Goal: Task Accomplishment & Management: Manage account settings

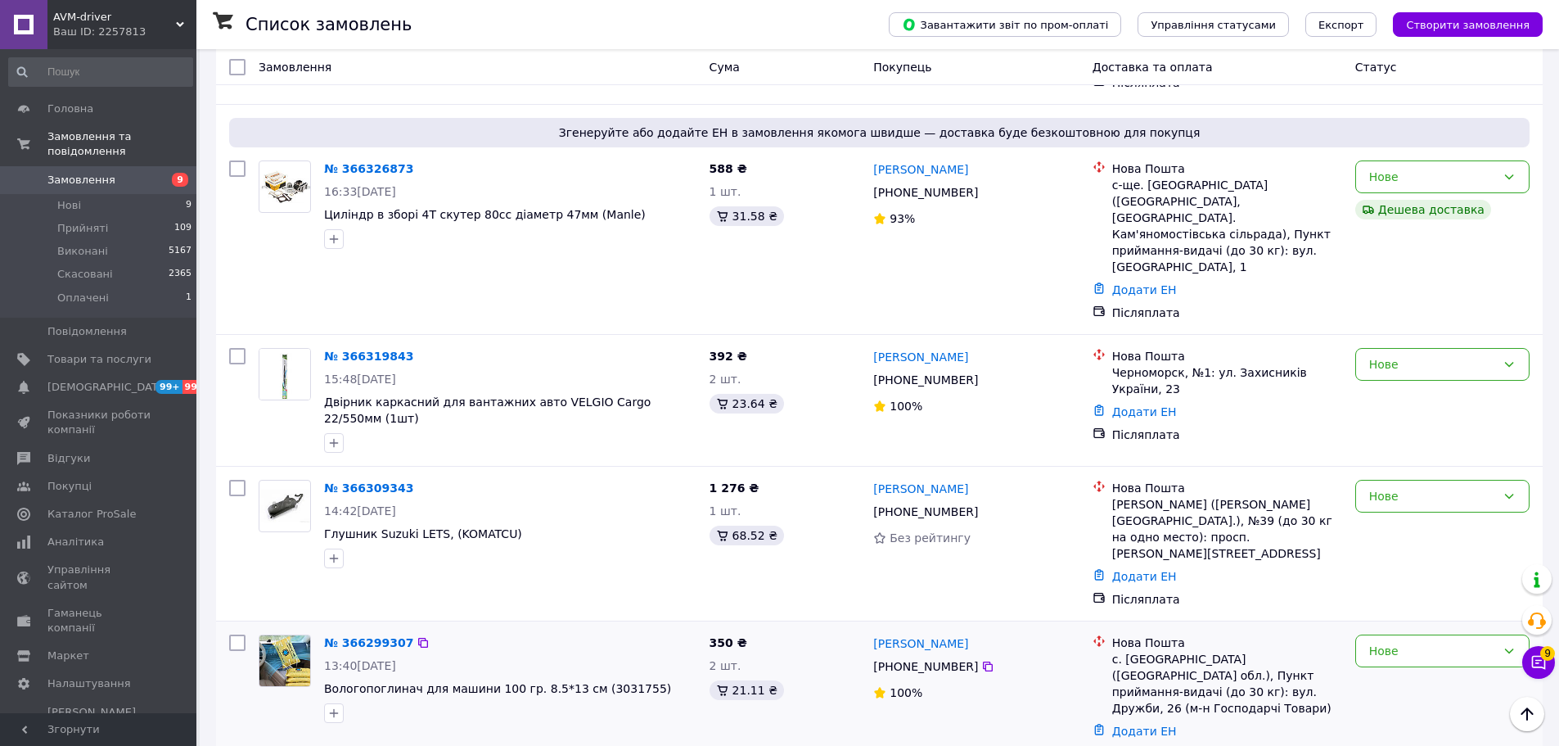
scroll to position [491, 0]
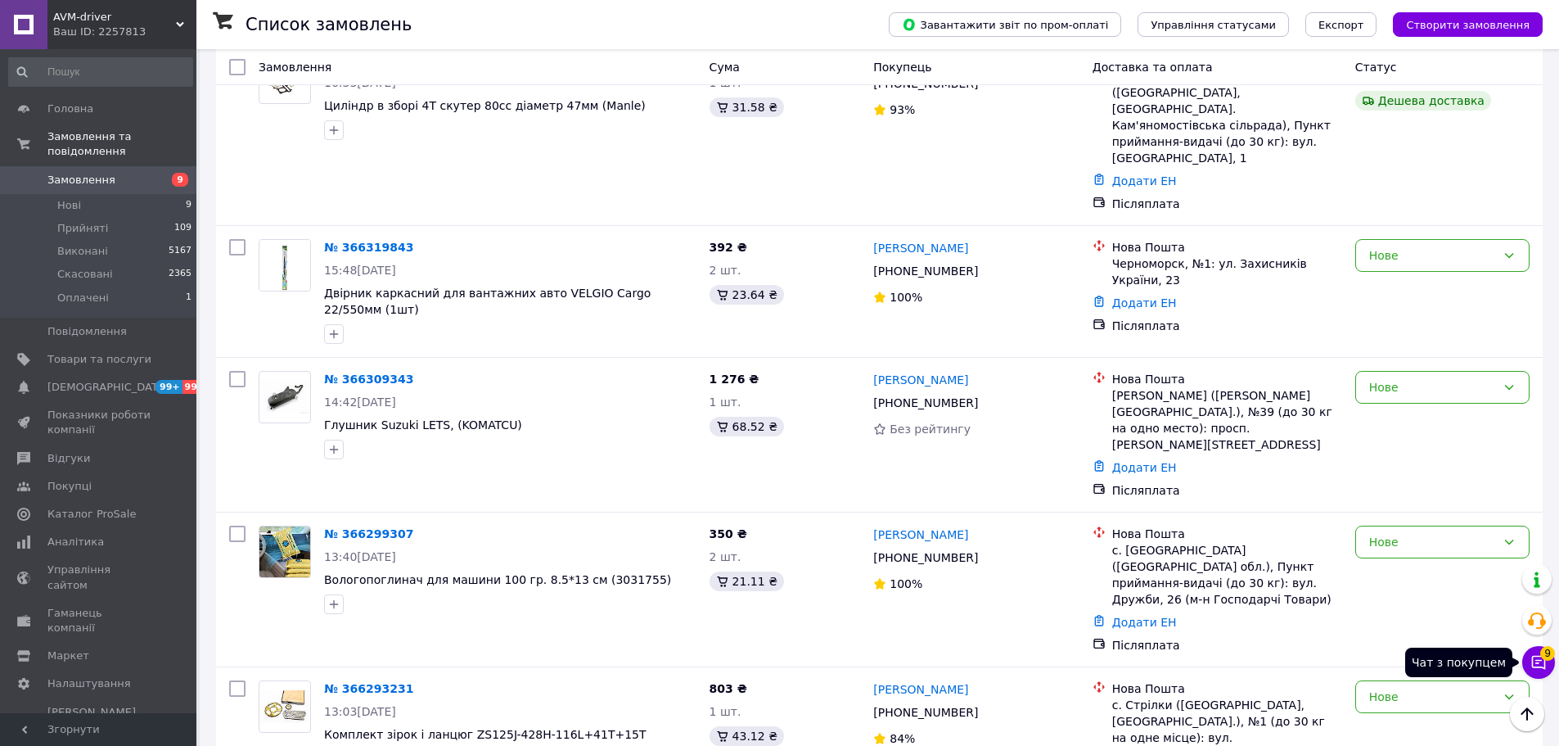
click at [1536, 669] on icon at bounding box center [1539, 662] width 16 height 16
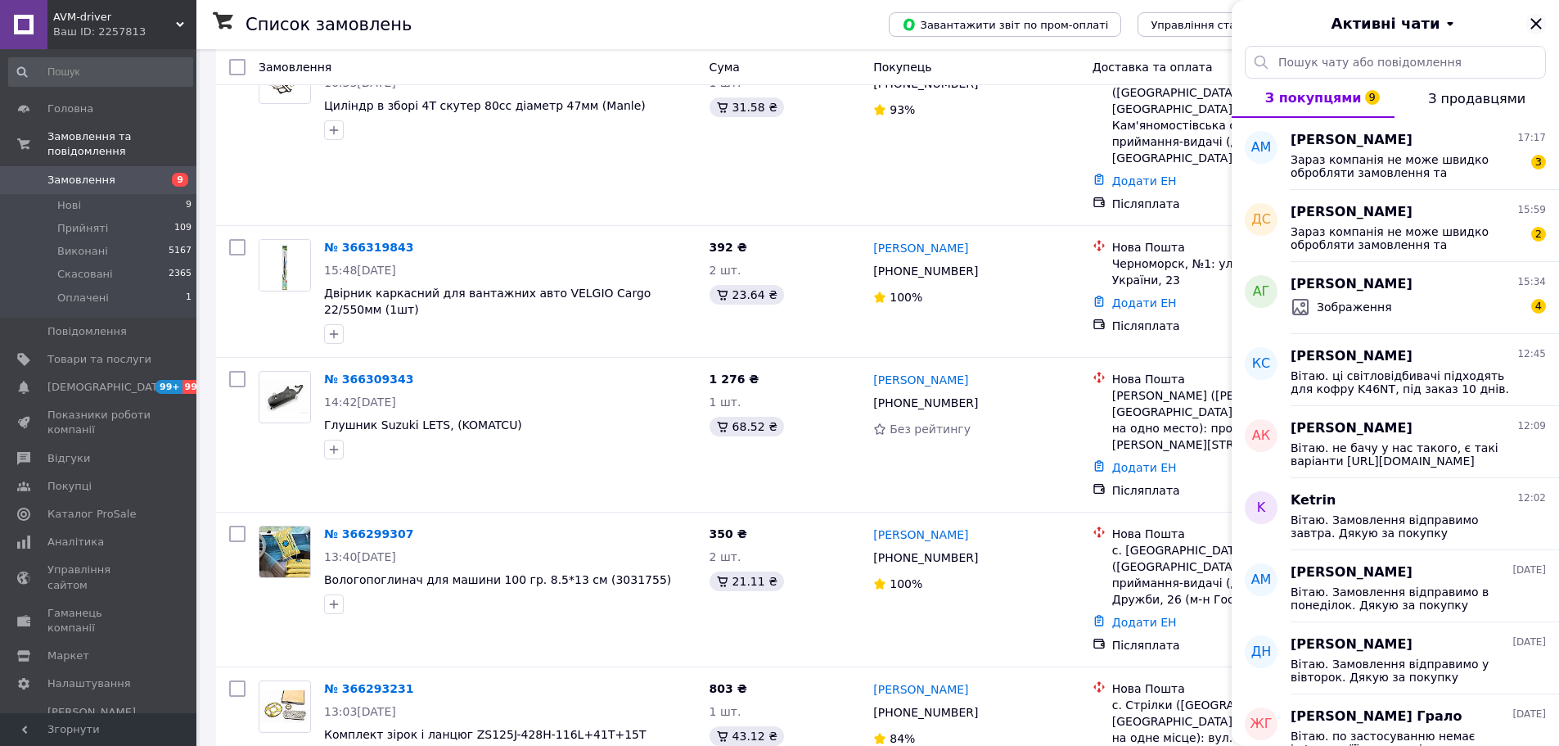
click at [1535, 19] on icon "Закрити" at bounding box center [1537, 24] width 20 height 20
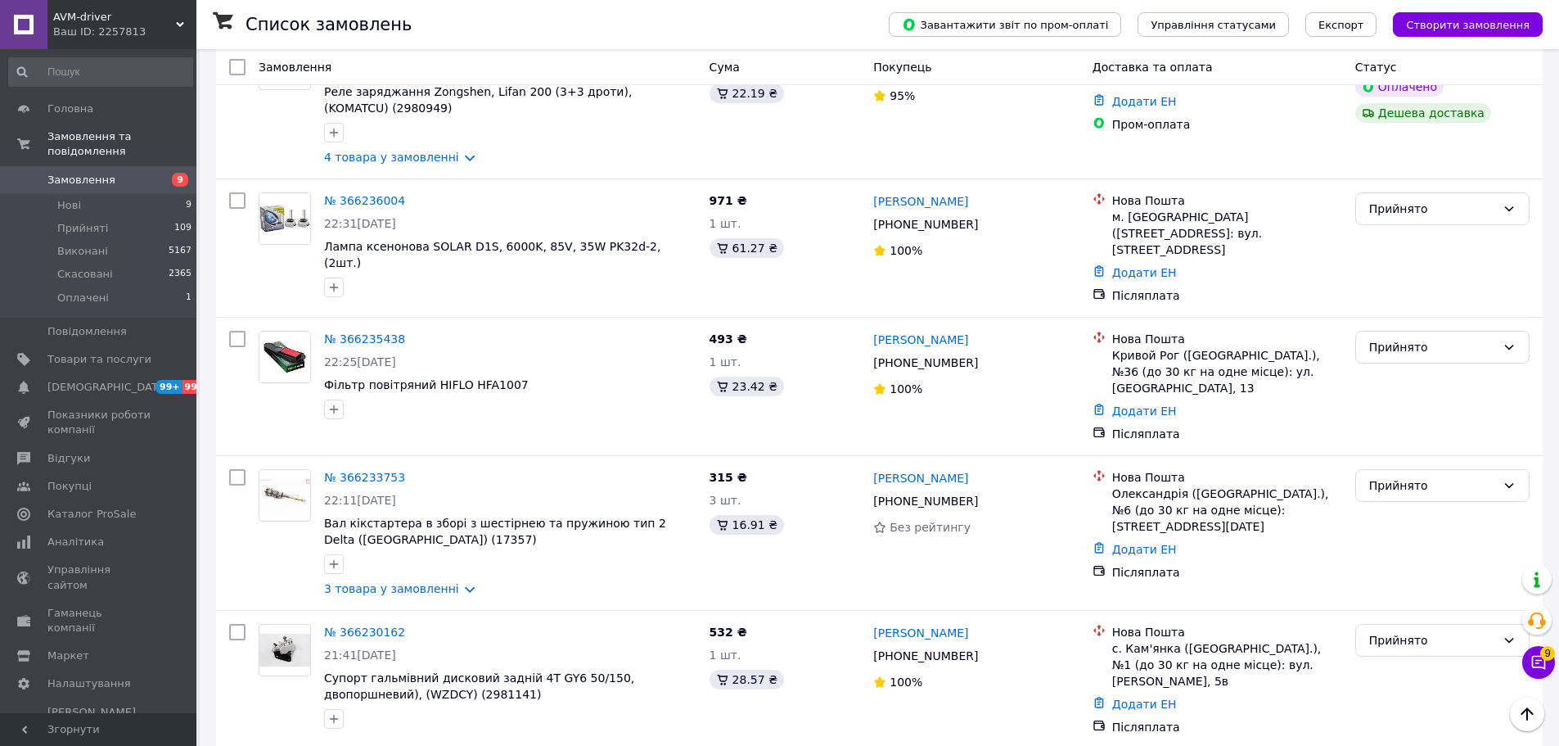
scroll to position [2366, 0]
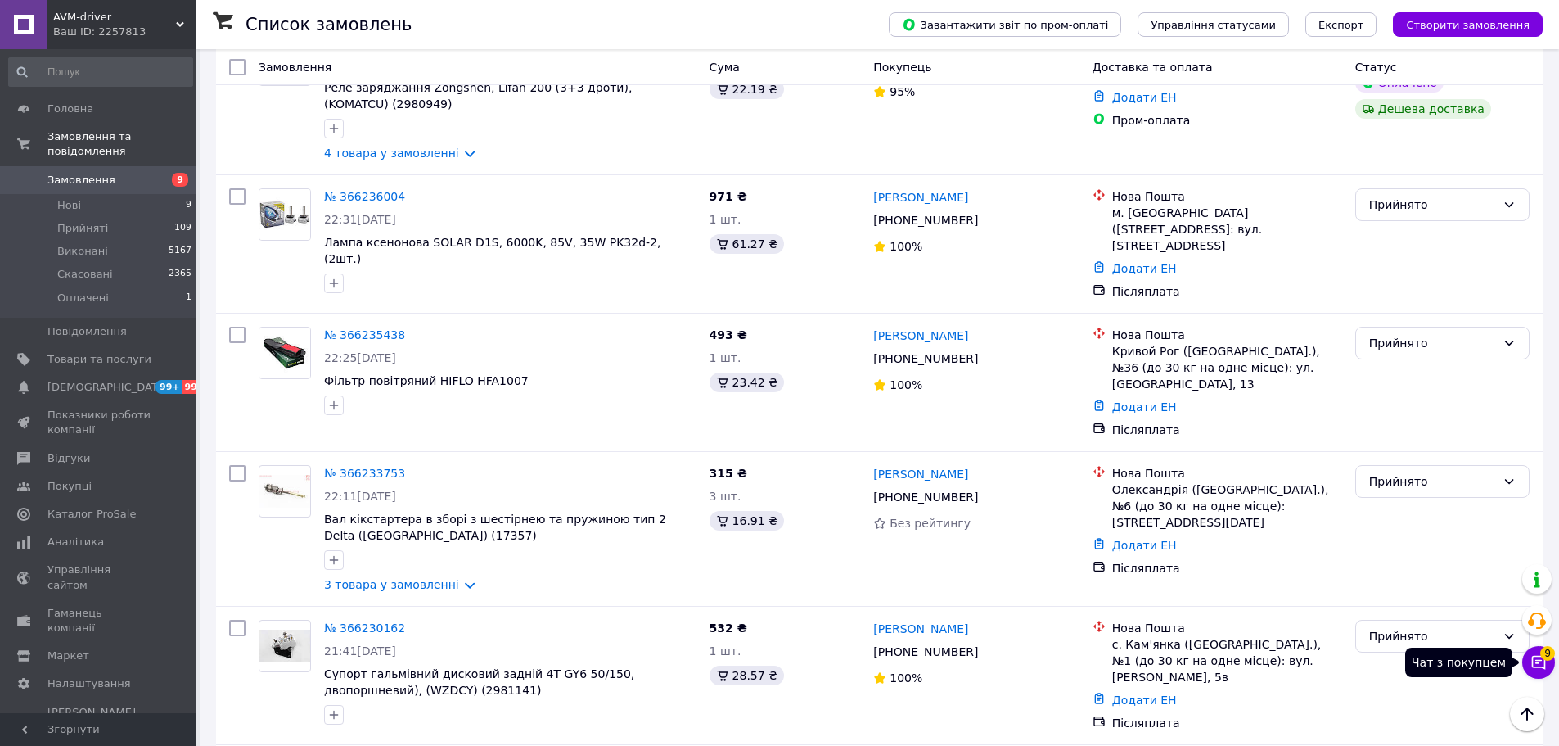
click at [1533, 663] on icon at bounding box center [1539, 663] width 14 height 14
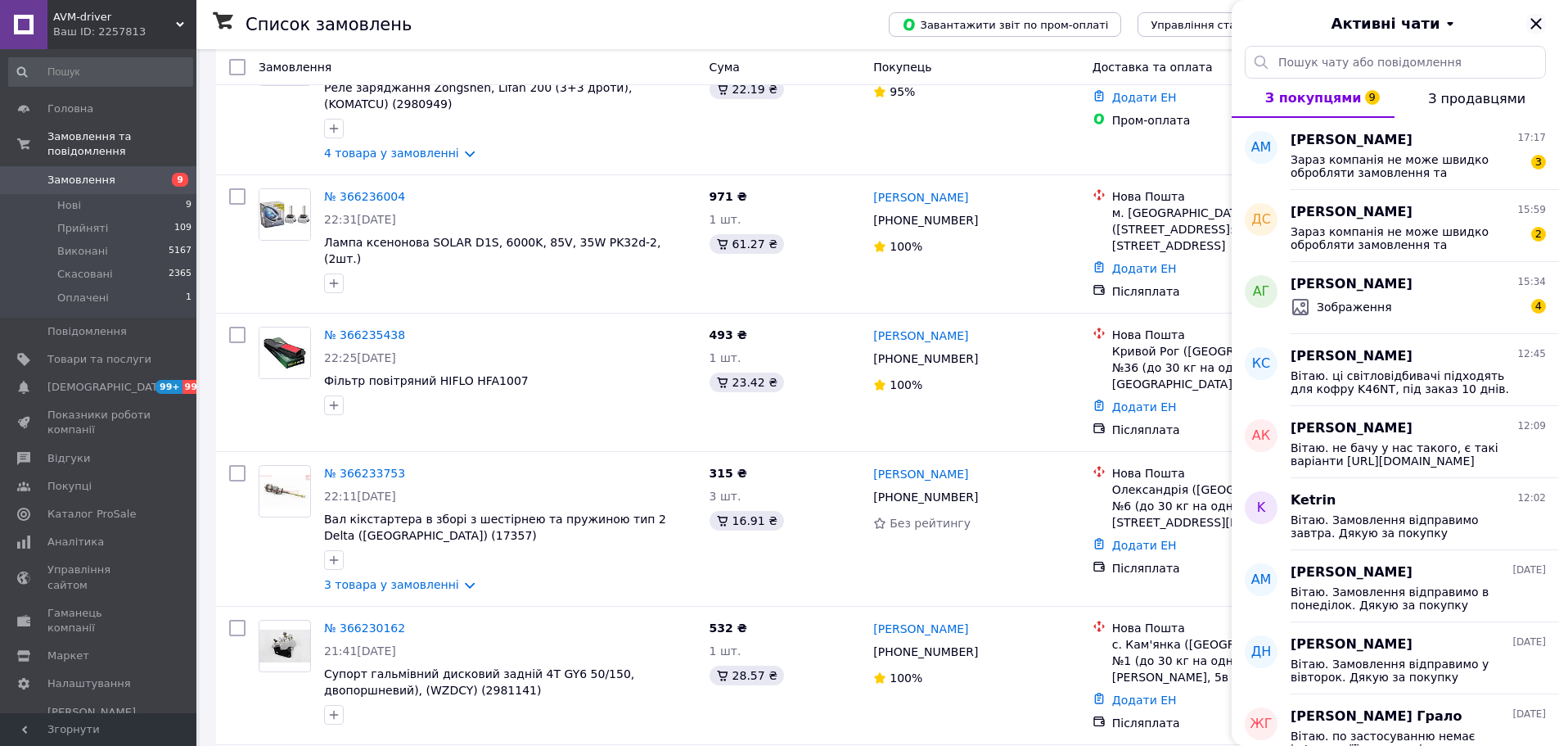
click at [1541, 21] on icon "Закрити" at bounding box center [1537, 24] width 20 height 20
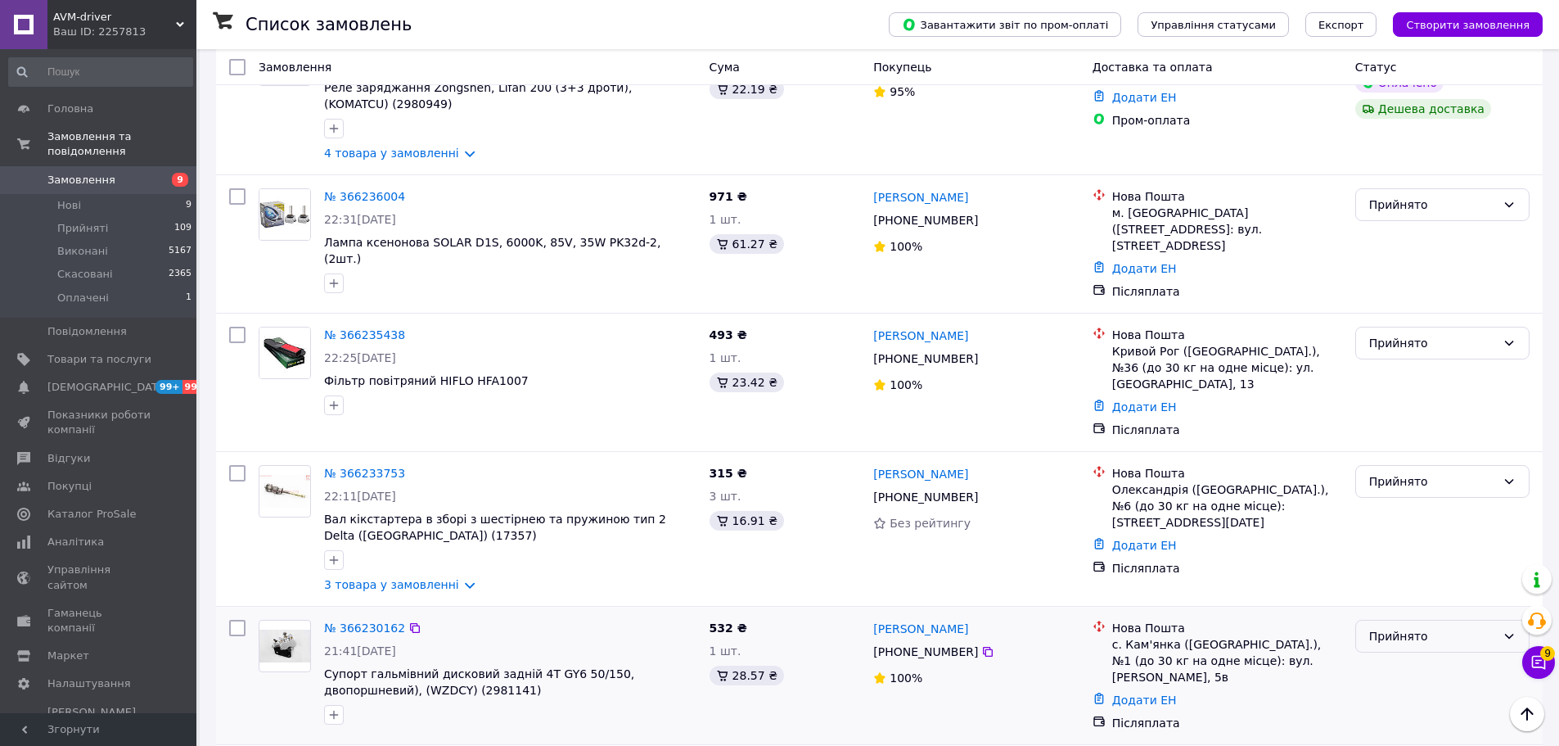
click at [1449, 627] on div "Прийнято" at bounding box center [1433, 636] width 127 height 18
click at [1424, 509] on li "Скасовано" at bounding box center [1442, 508] width 173 height 29
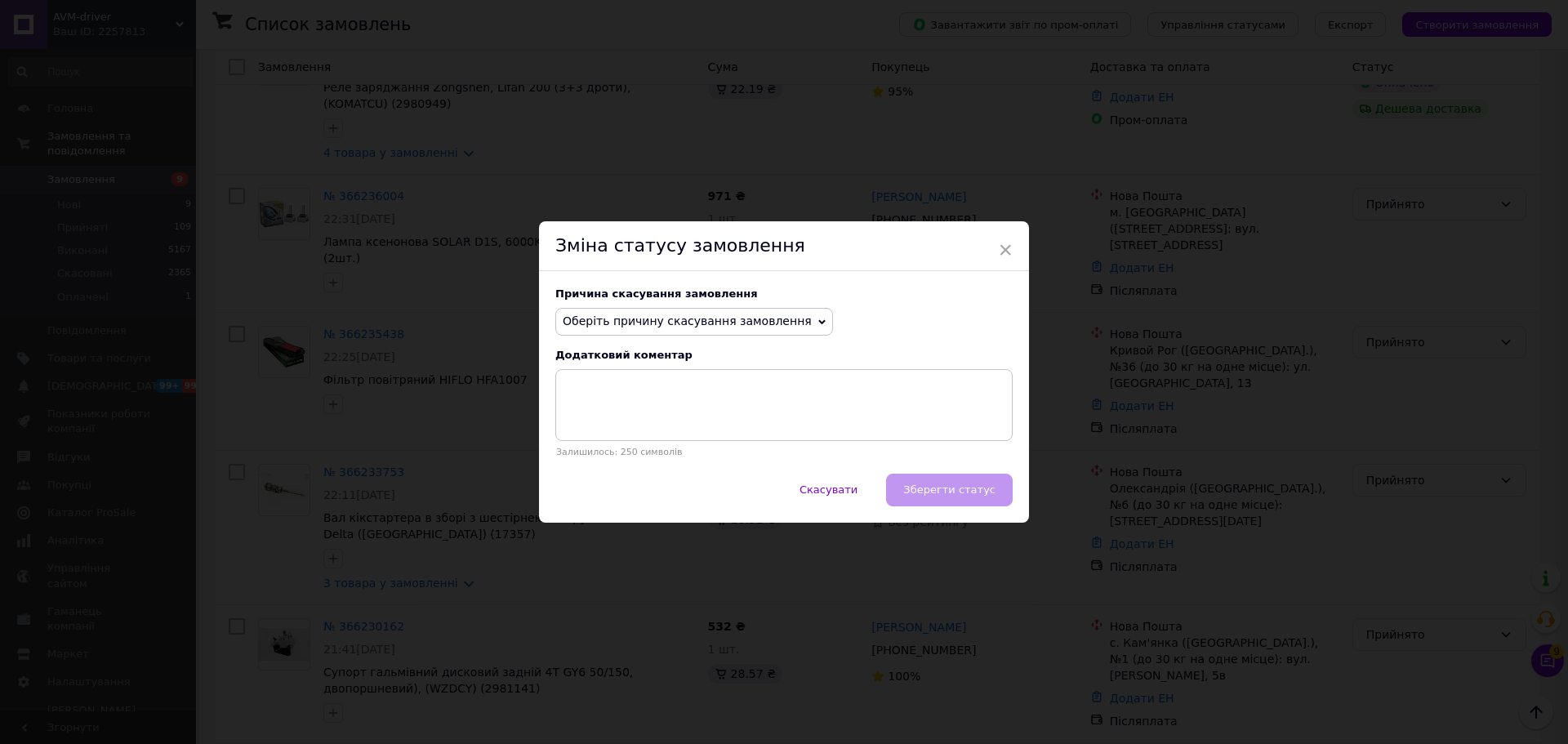
click at [781, 328] on span "Оберіть причину скасування замовлення" at bounding box center [694, 322] width 277 height 28
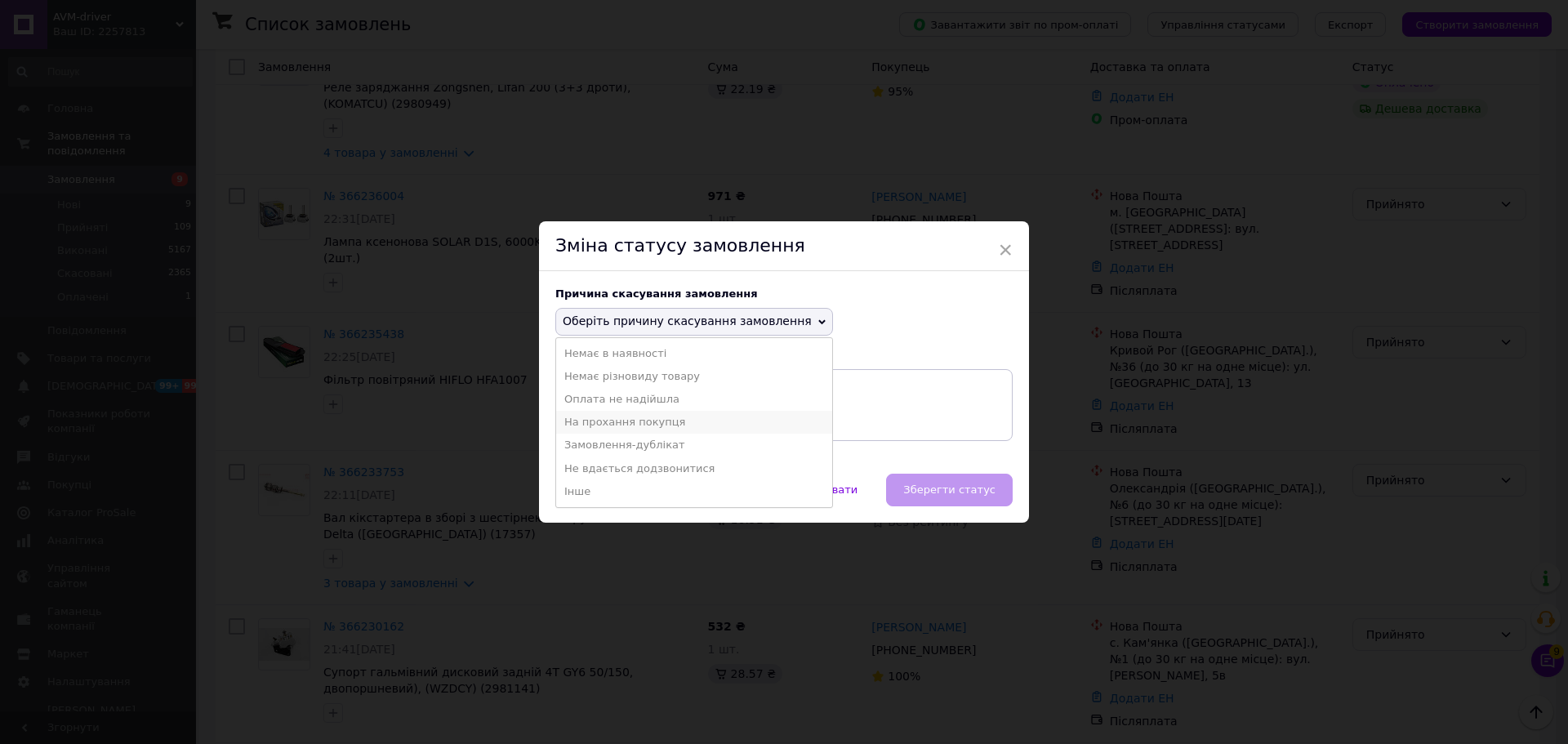
click at [713, 426] on li "На прохання покупця" at bounding box center [693, 422] width 276 height 23
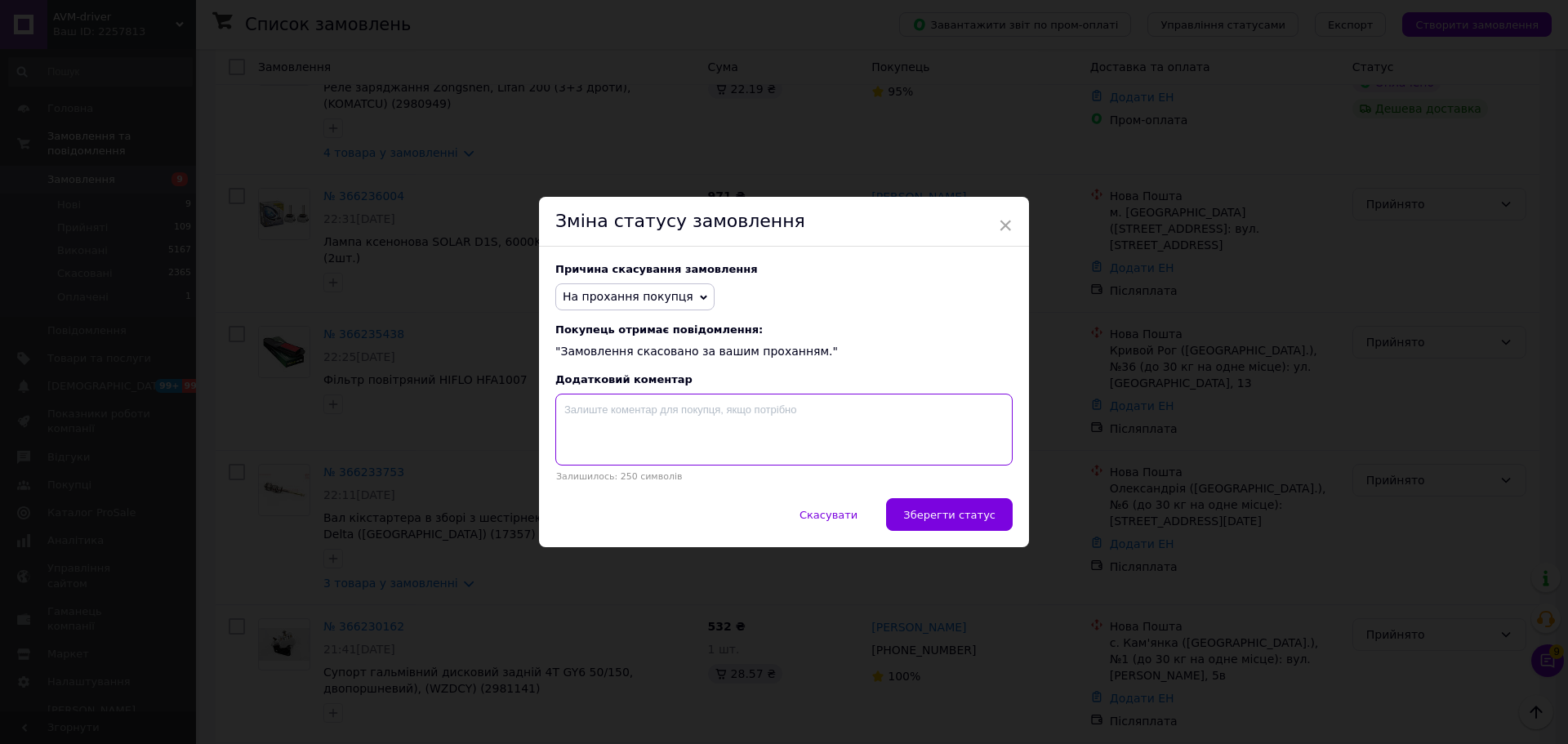
click at [713, 426] on textarea at bounding box center [784, 430] width 457 height 72
type textarea "термін"
click at [957, 516] on span "Зберегти статус" at bounding box center [949, 515] width 93 height 12
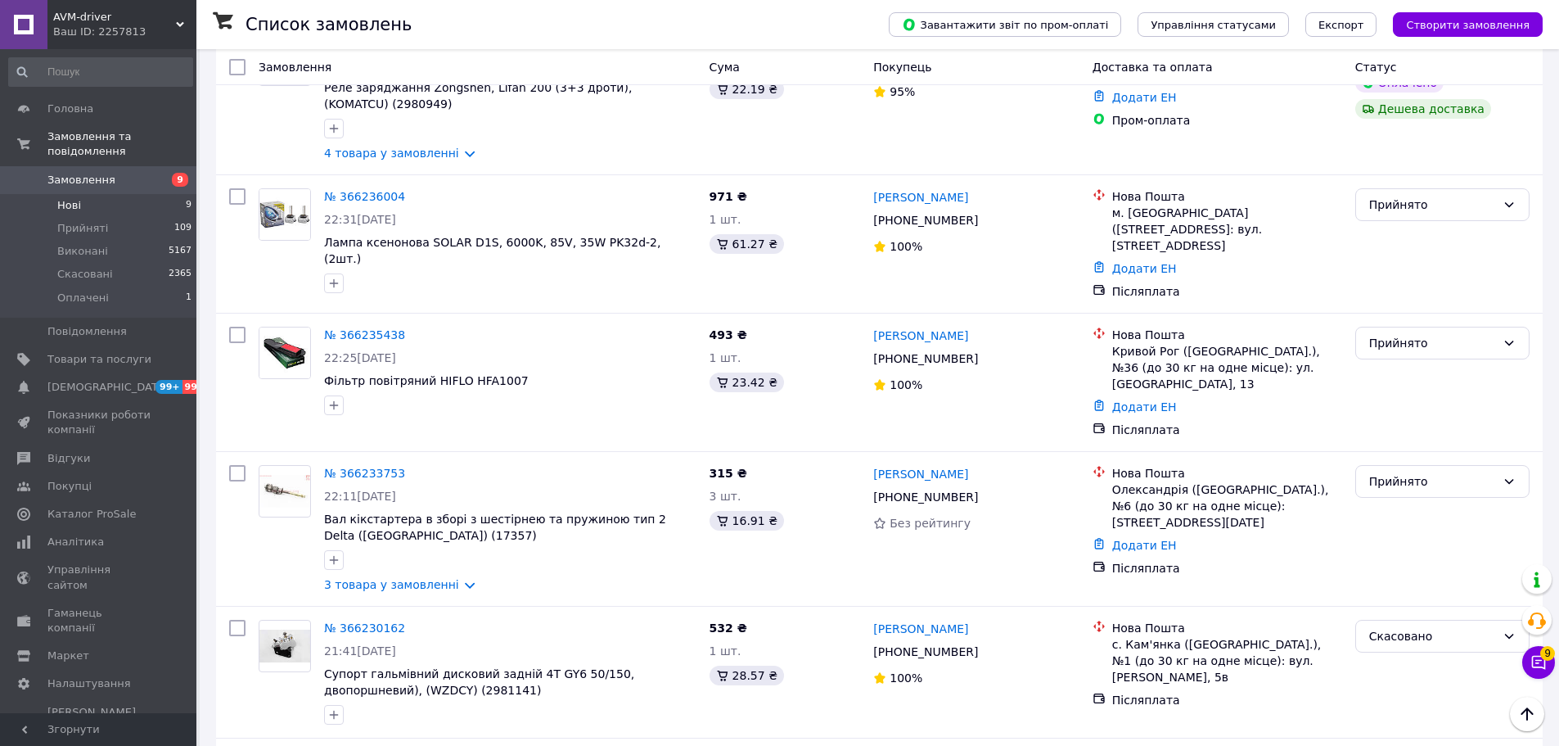
click at [67, 198] on span "Нові" at bounding box center [69, 205] width 24 height 15
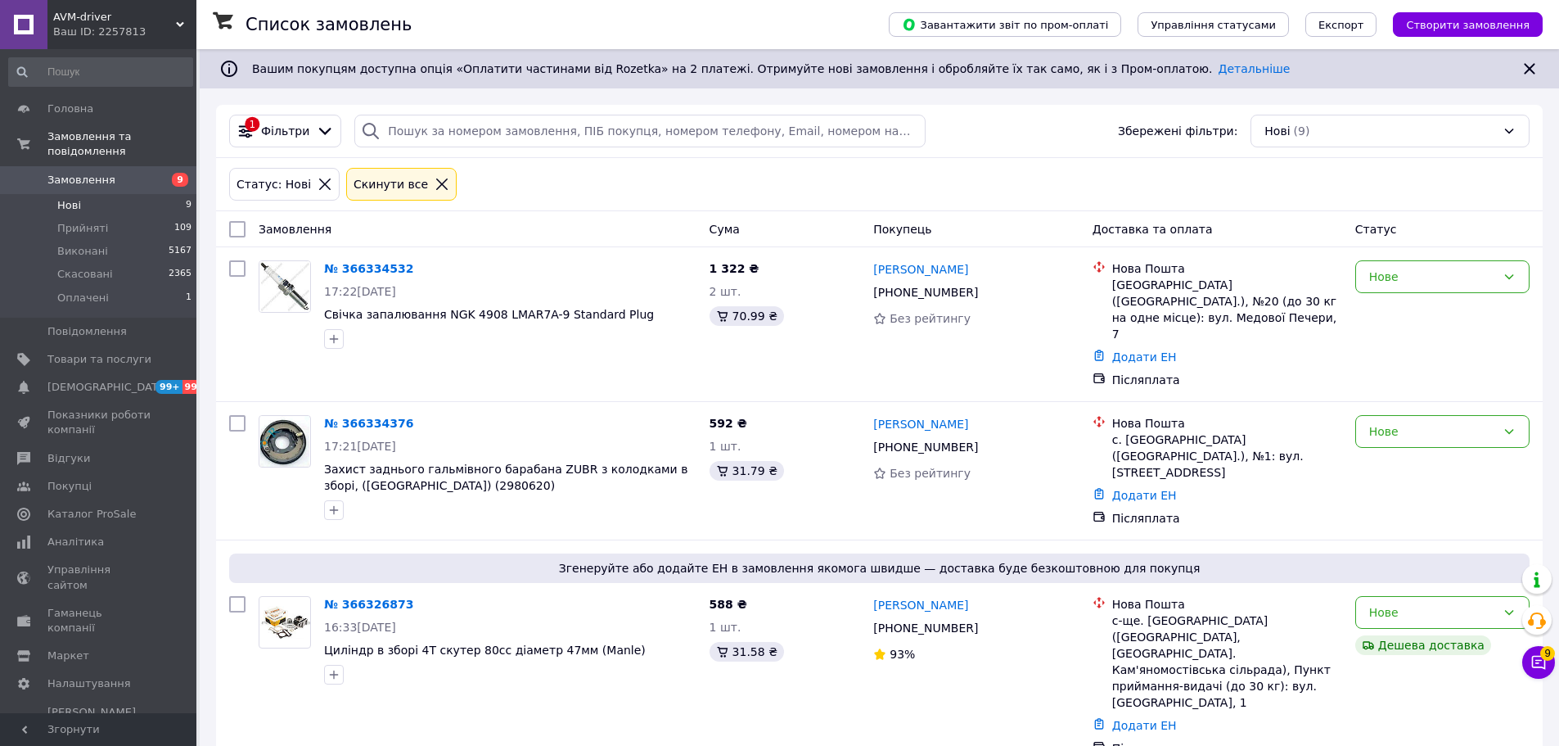
click at [435, 186] on icon at bounding box center [442, 184] width 15 height 15
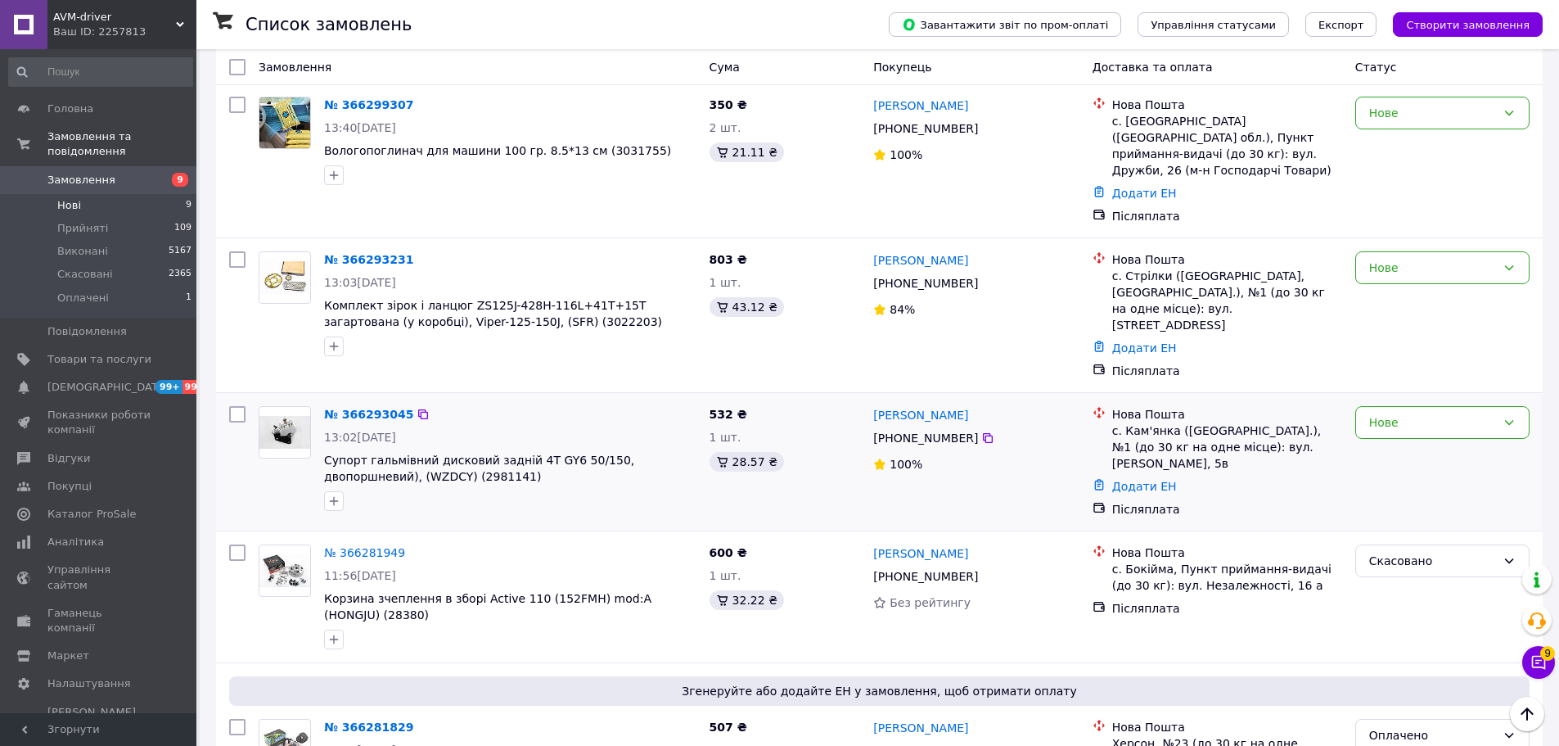
scroll to position [892, 0]
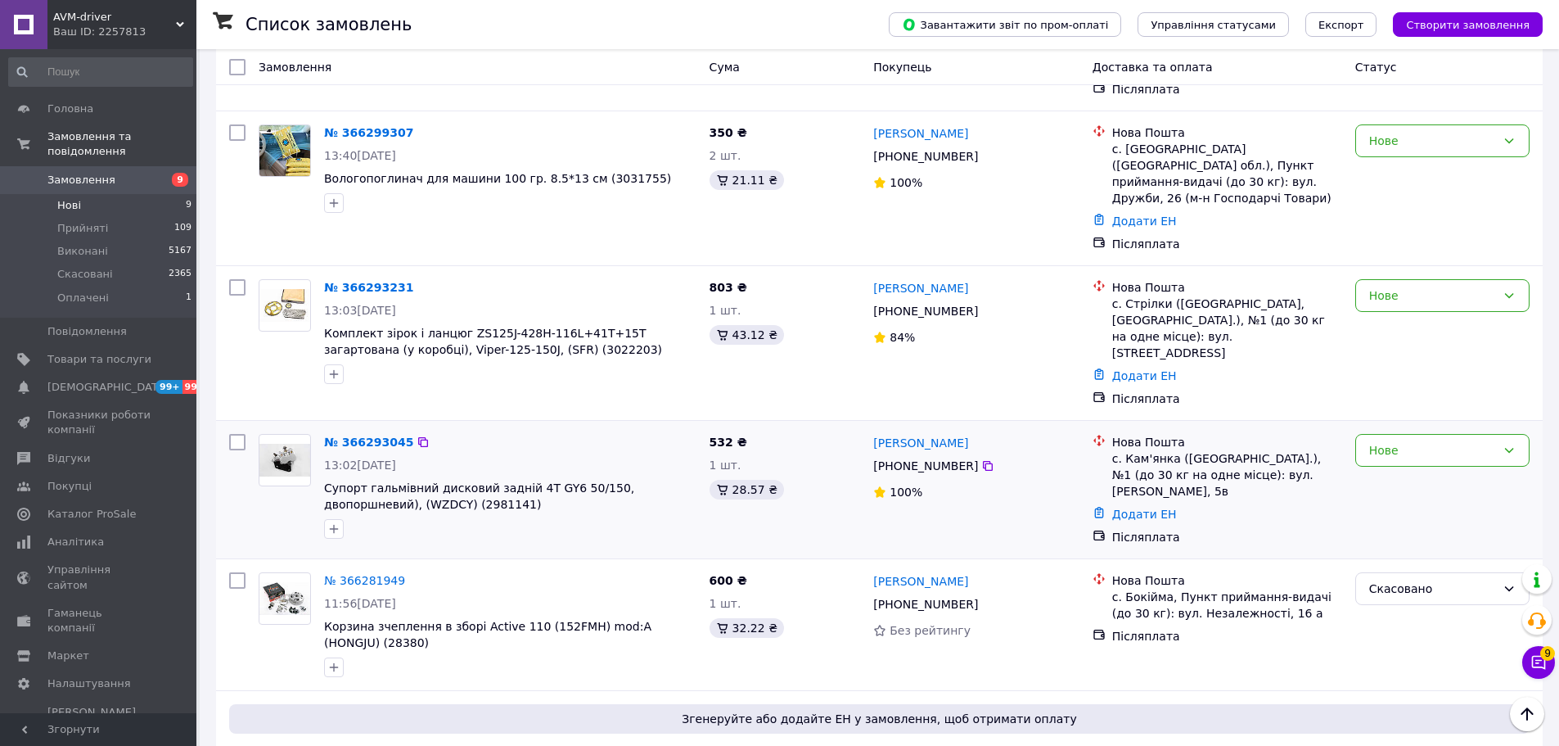
click at [982, 459] on icon at bounding box center [988, 465] width 13 height 13
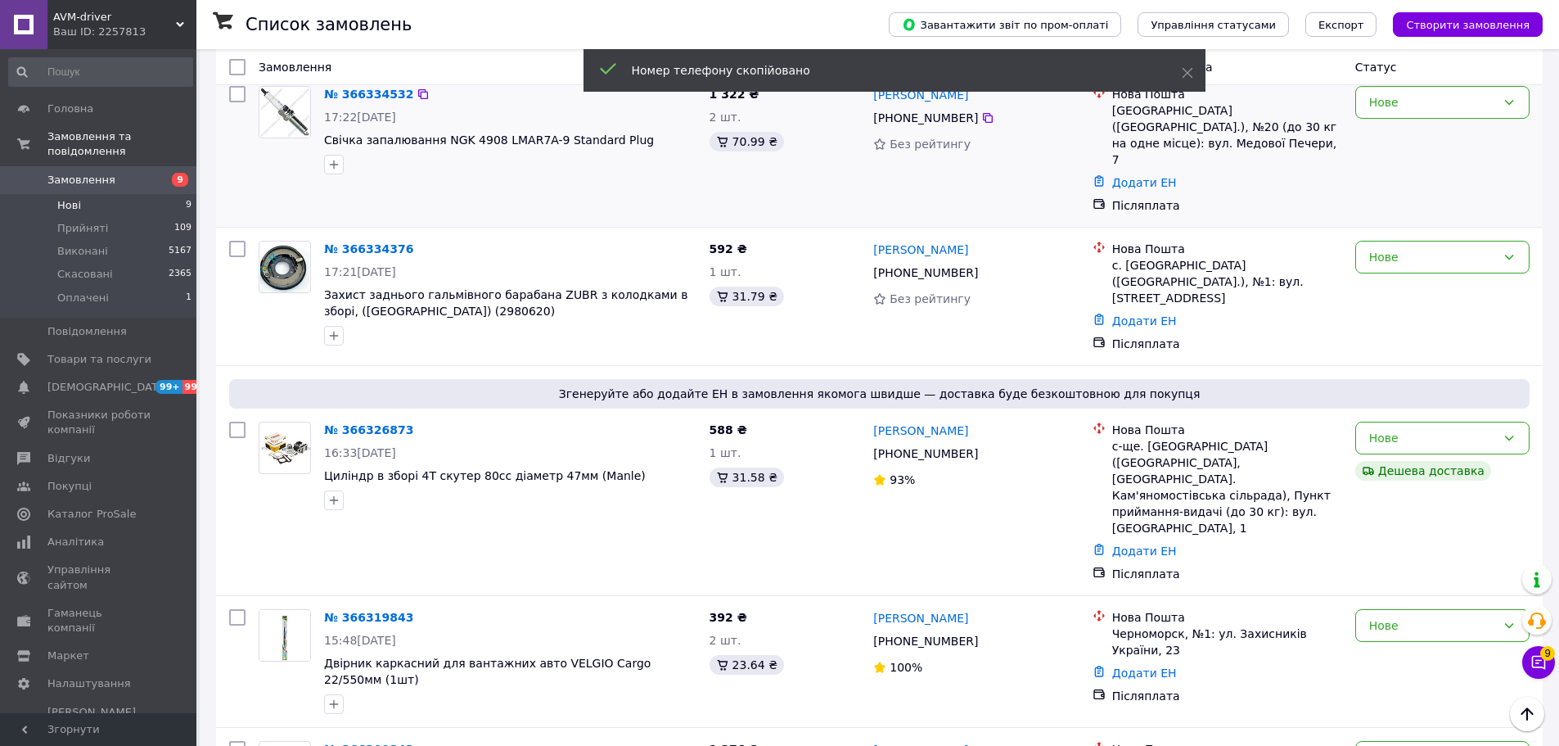
scroll to position [0, 0]
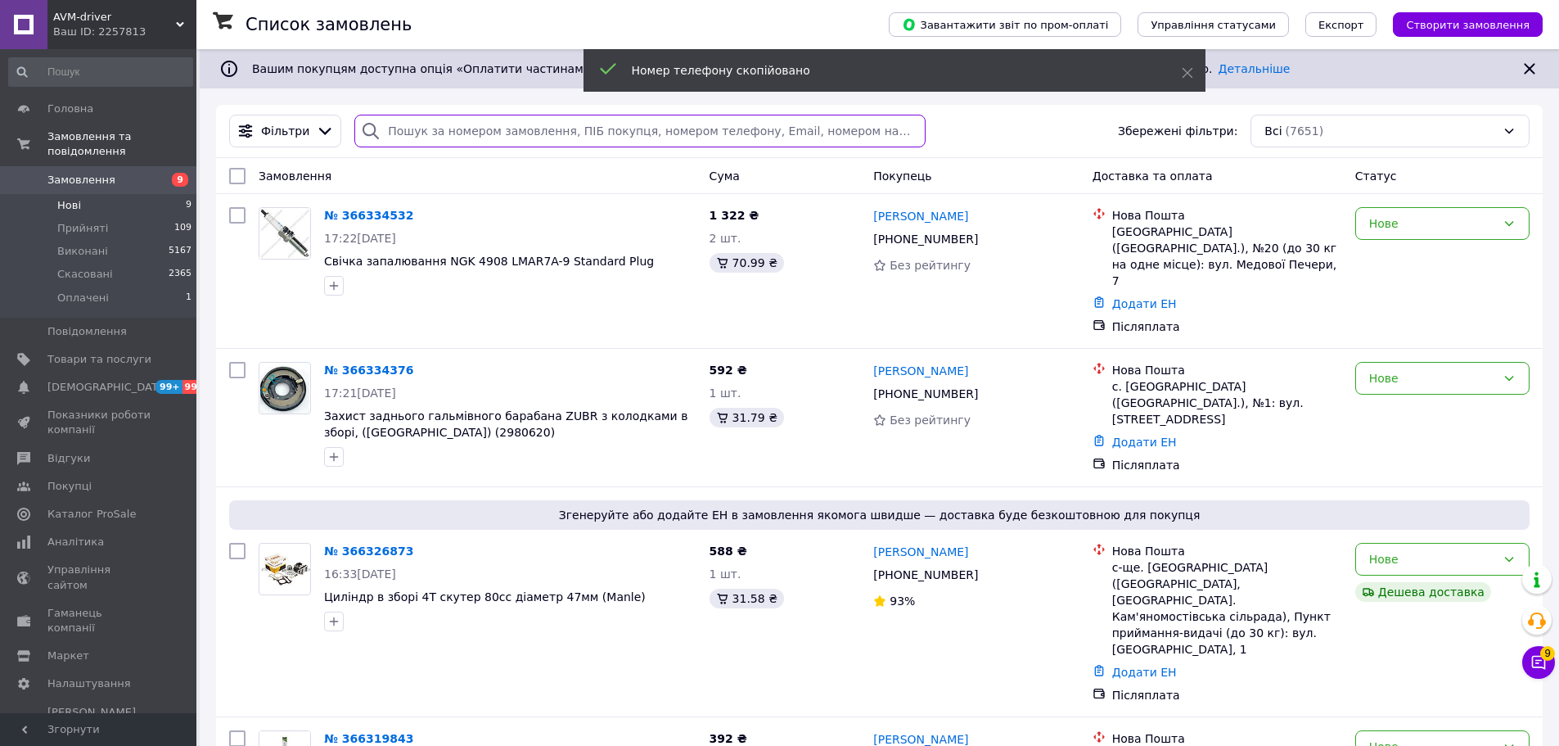
click at [557, 129] on input "search" at bounding box center [639, 131] width 571 height 33
paste input "[PHONE_NUMBER]"
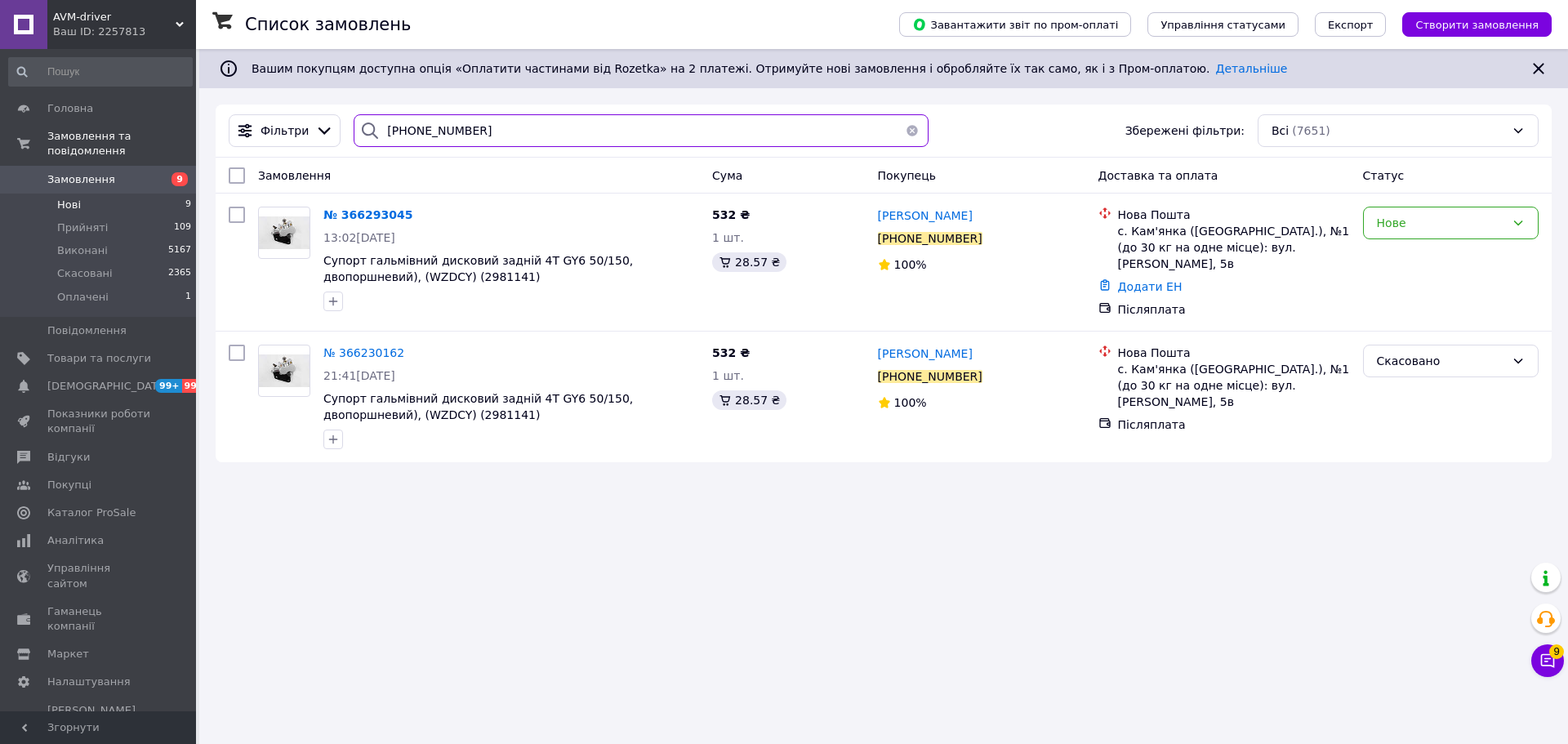
type input "[PHONE_NUMBER]"
click at [1172, 589] on div "Список замовлень Завантажити звіт по пром-оплаті Управління статусами Експорт С…" at bounding box center [884, 372] width 1369 height 744
click at [1475, 229] on div "Нове" at bounding box center [1440, 222] width 129 height 18
click at [1429, 315] on li "Скасовано" at bounding box center [1450, 317] width 174 height 29
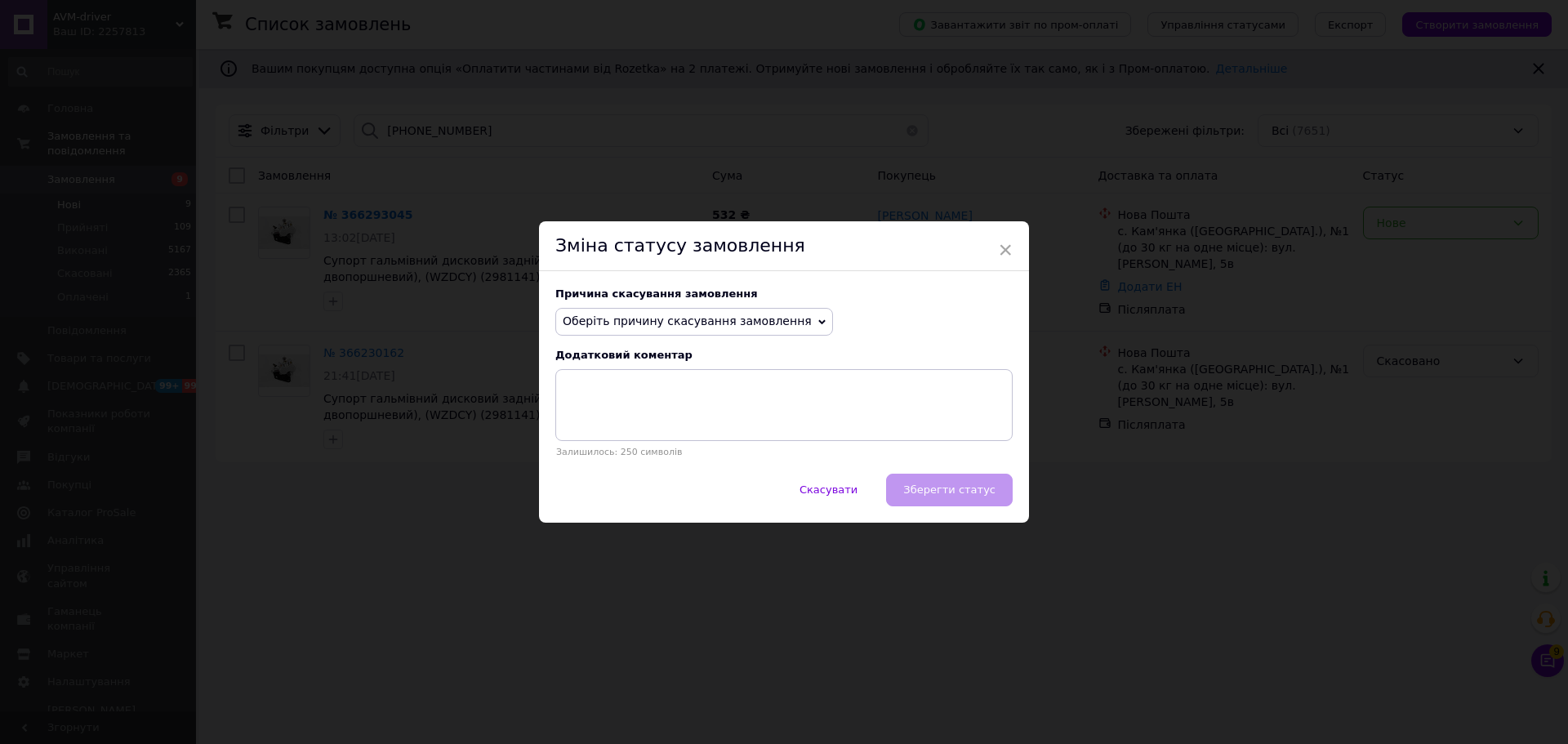
click at [748, 325] on span "Оберіть причину скасування замовлення" at bounding box center [687, 320] width 249 height 13
click at [1010, 252] on div "Зміна статусу замовлення" at bounding box center [783, 246] width 490 height 50
click at [1008, 250] on span "×" at bounding box center [1004, 250] width 15 height 28
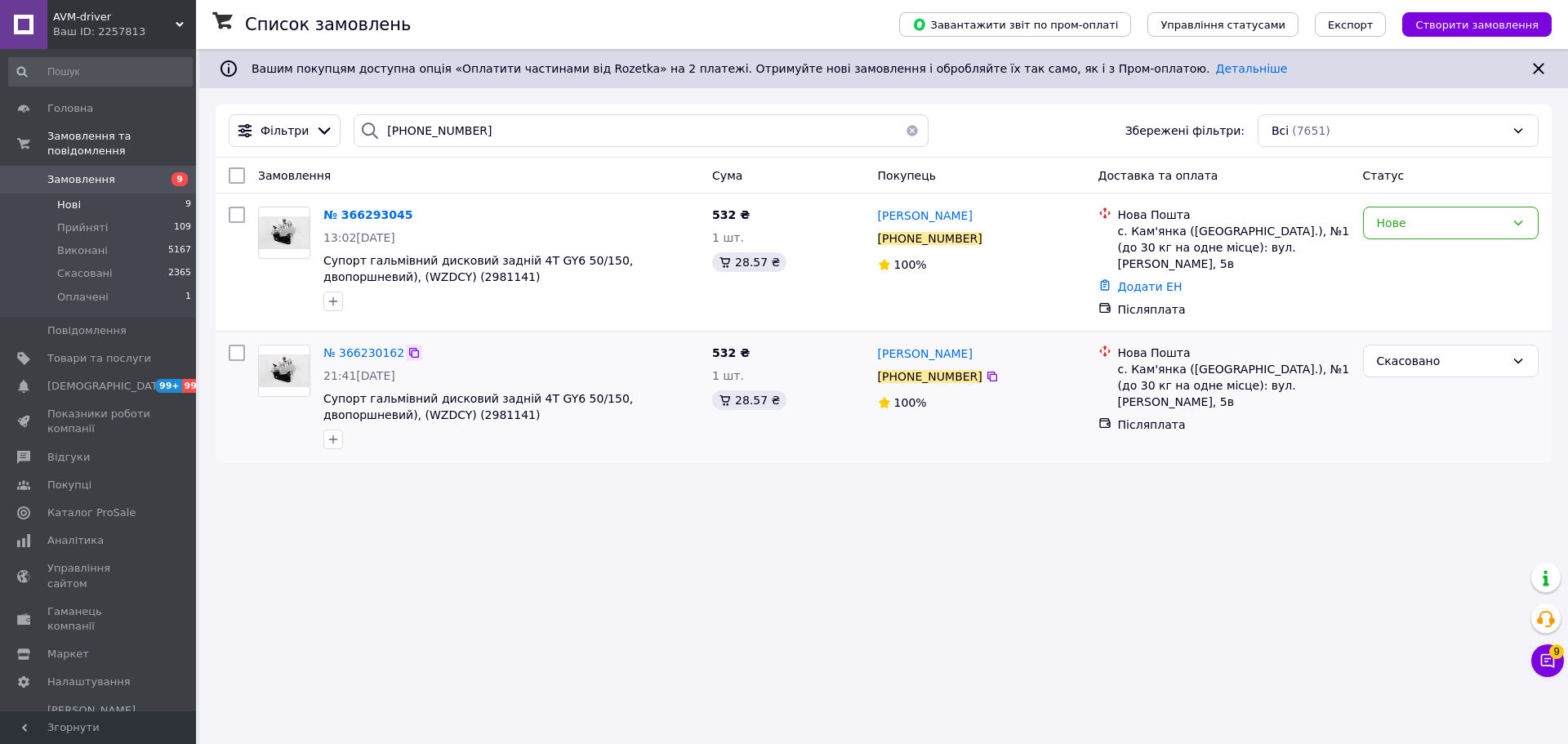
click at [407, 348] on icon at bounding box center [413, 352] width 13 height 13
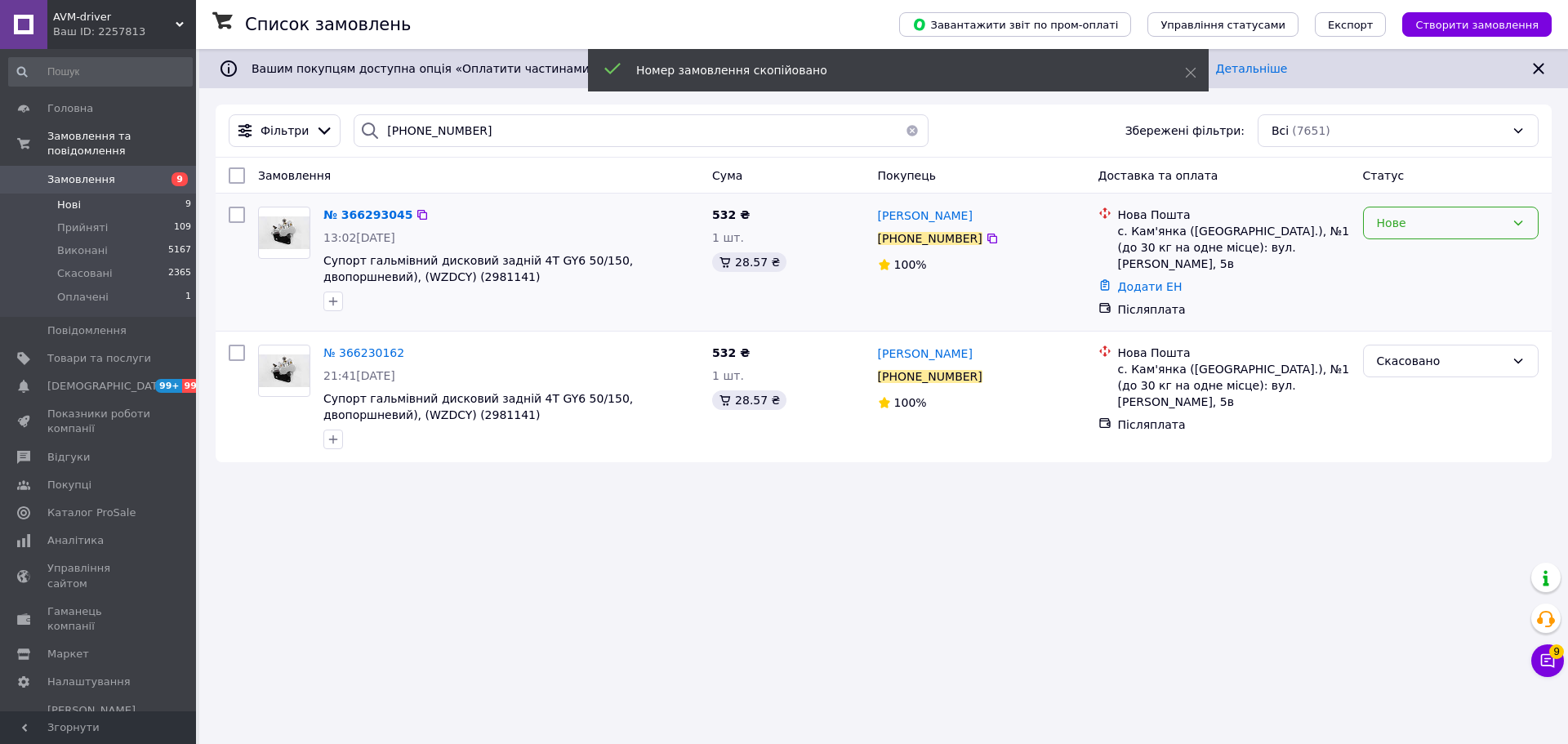
click at [1415, 223] on div "Нове" at bounding box center [1440, 222] width 129 height 18
click at [1447, 326] on li "Скасовано" at bounding box center [1450, 317] width 174 height 29
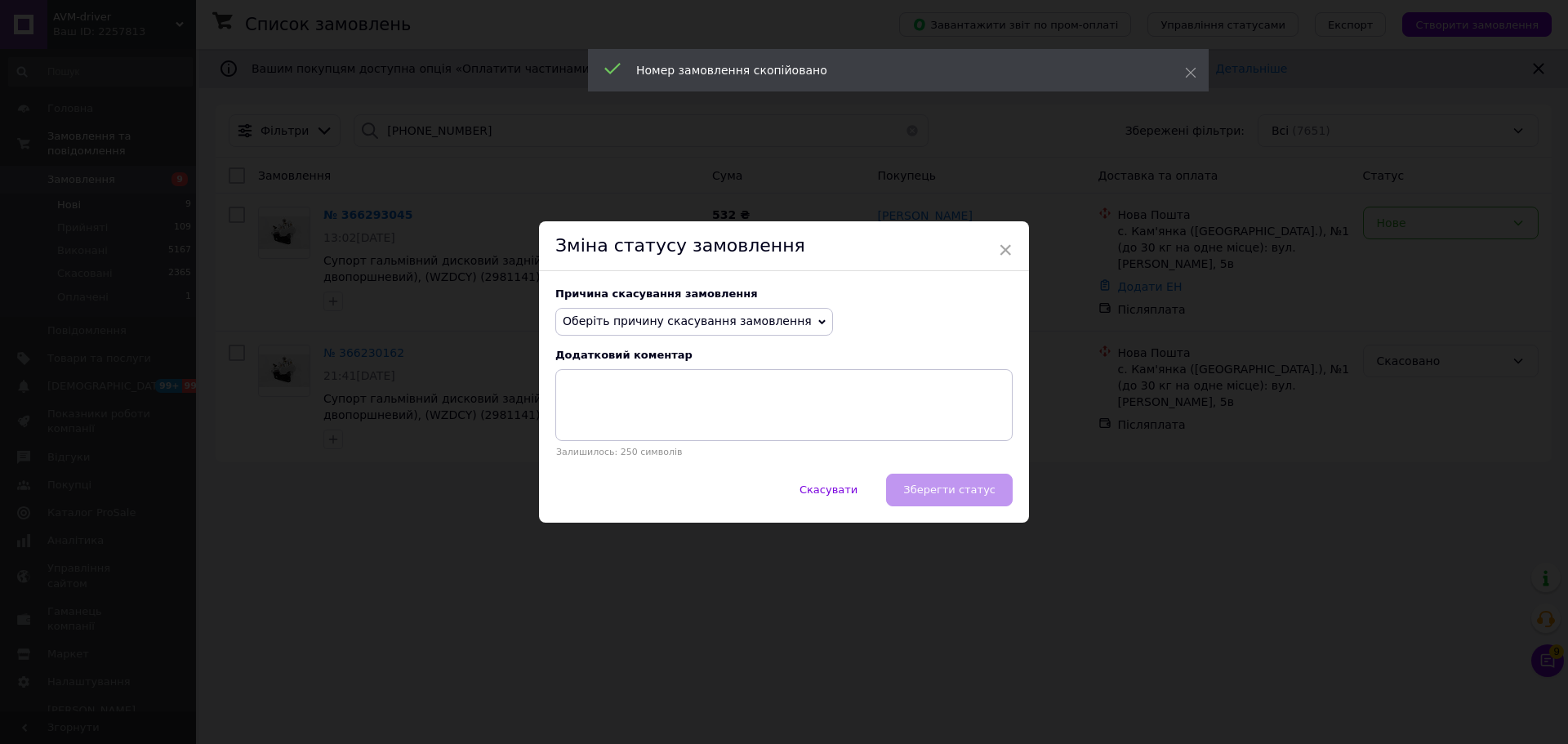
click at [719, 318] on span "Оберіть причину скасування замовлення" at bounding box center [687, 320] width 249 height 13
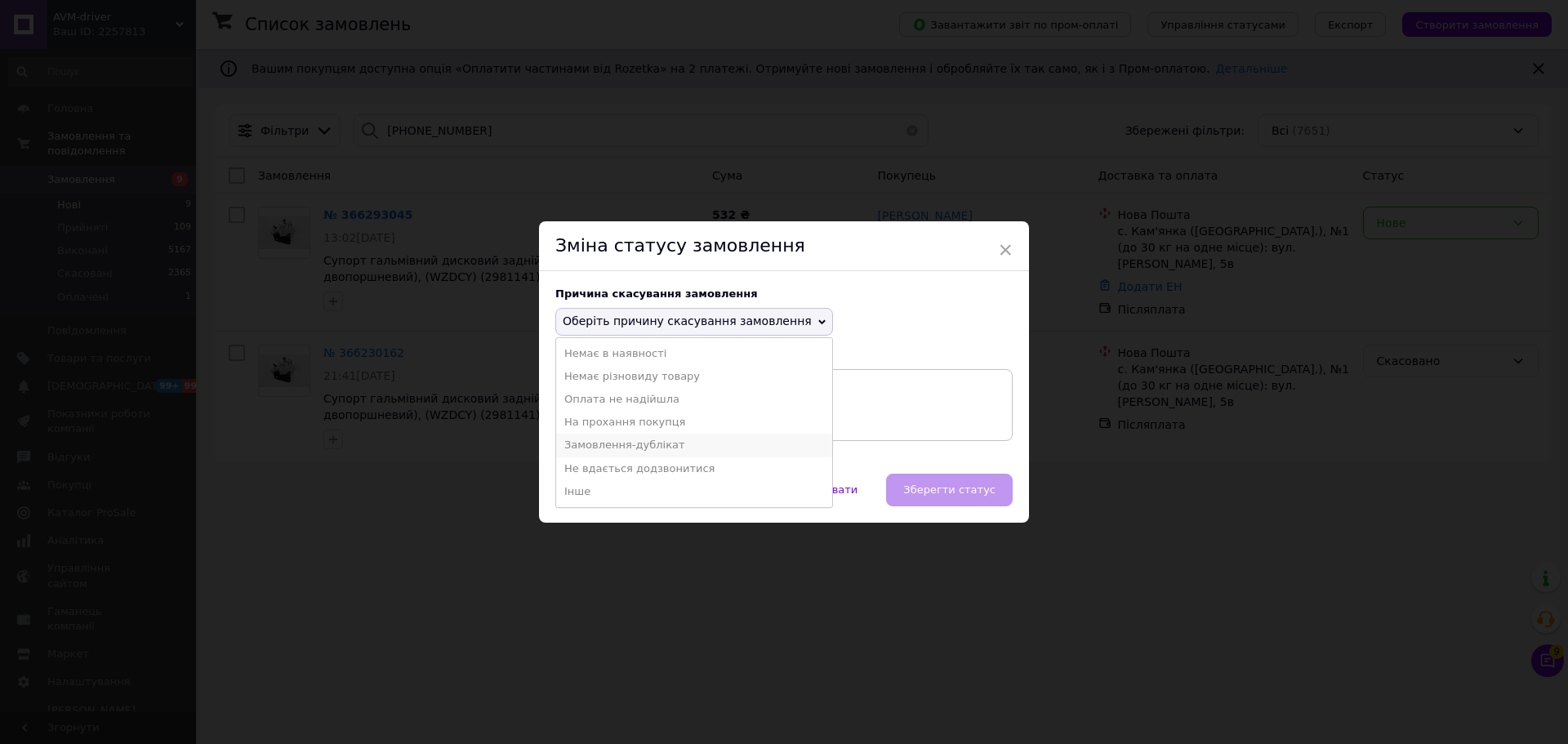
click at [705, 453] on li "Замовлення-дублікат" at bounding box center [693, 445] width 276 height 23
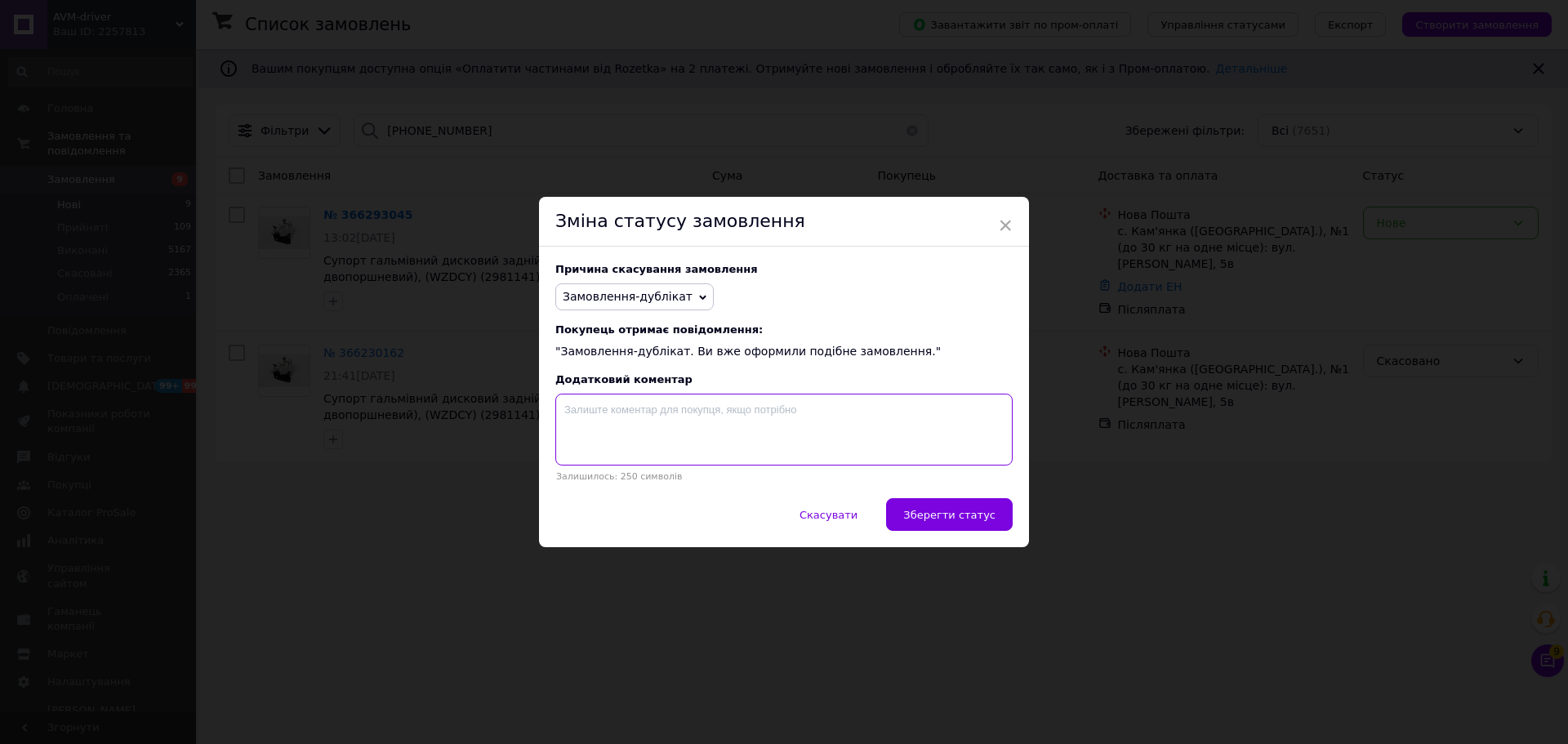
click at [700, 429] on textarea at bounding box center [784, 430] width 457 height 72
paste textarea "366230162"
type textarea "366230162"
click at [925, 518] on span "Зберегти статус" at bounding box center [949, 515] width 93 height 12
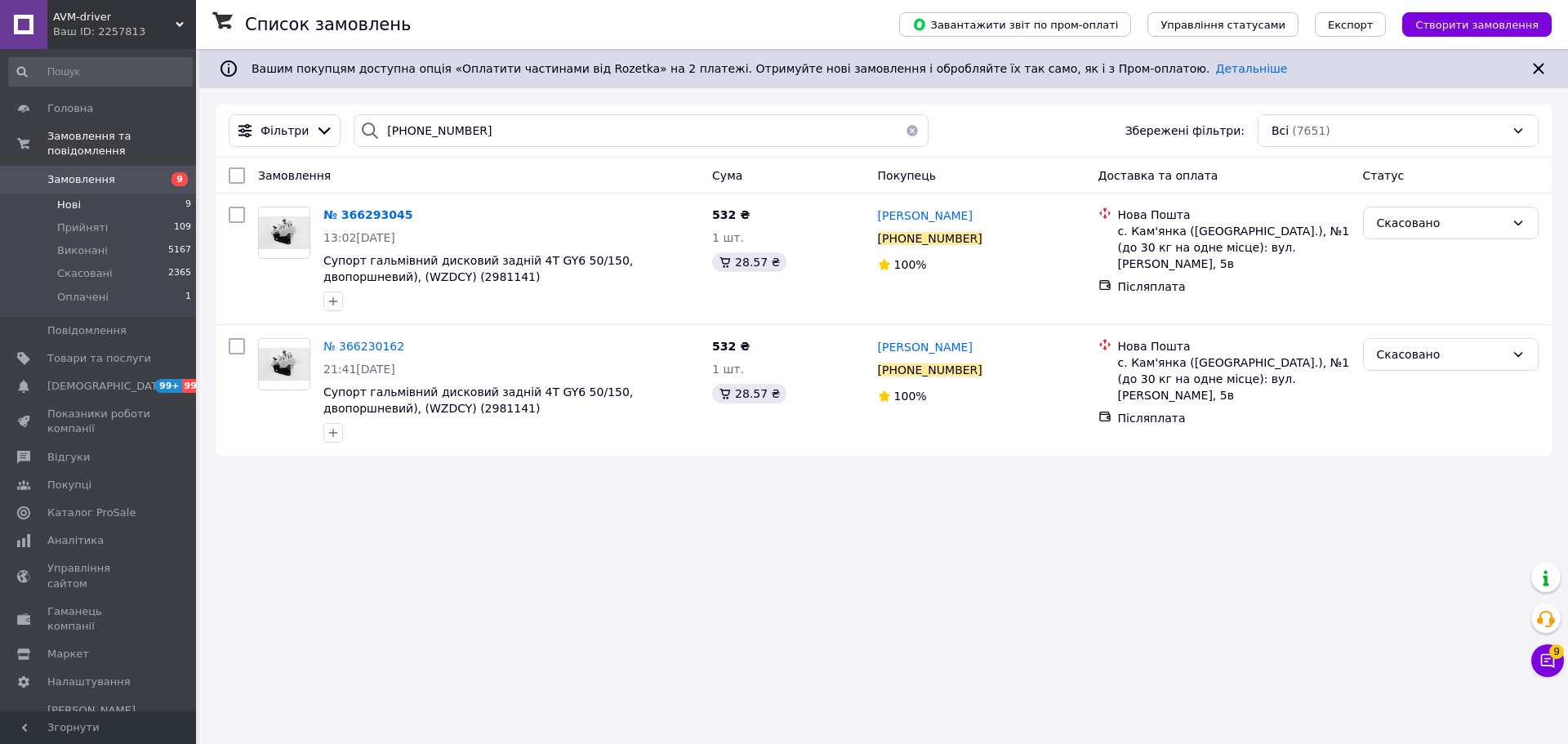
click at [904, 133] on button "button" at bounding box center [912, 131] width 33 height 33
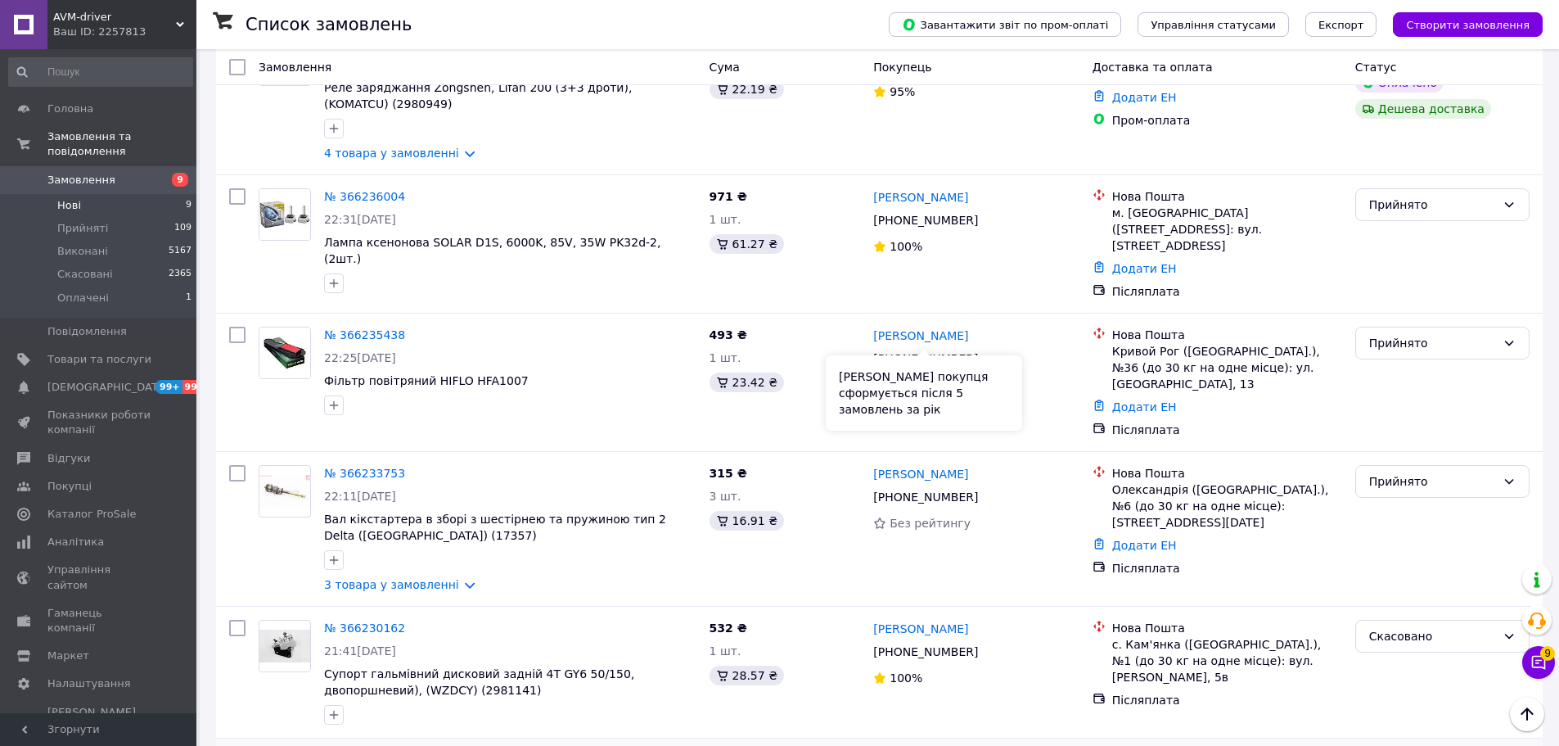
scroll to position [2366, 0]
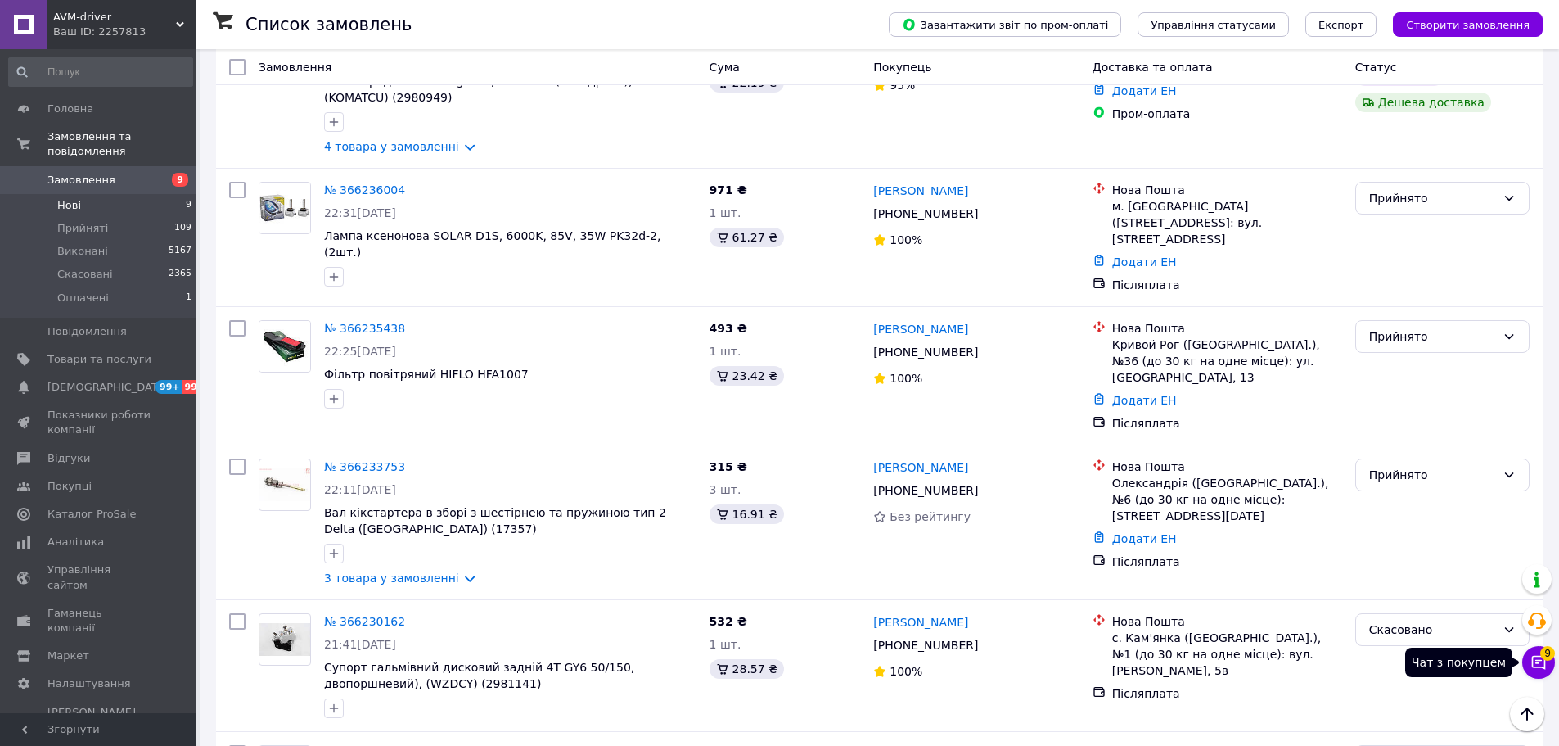
click at [1529, 662] on button "Чат з покупцем 9" at bounding box center [1539, 662] width 33 height 33
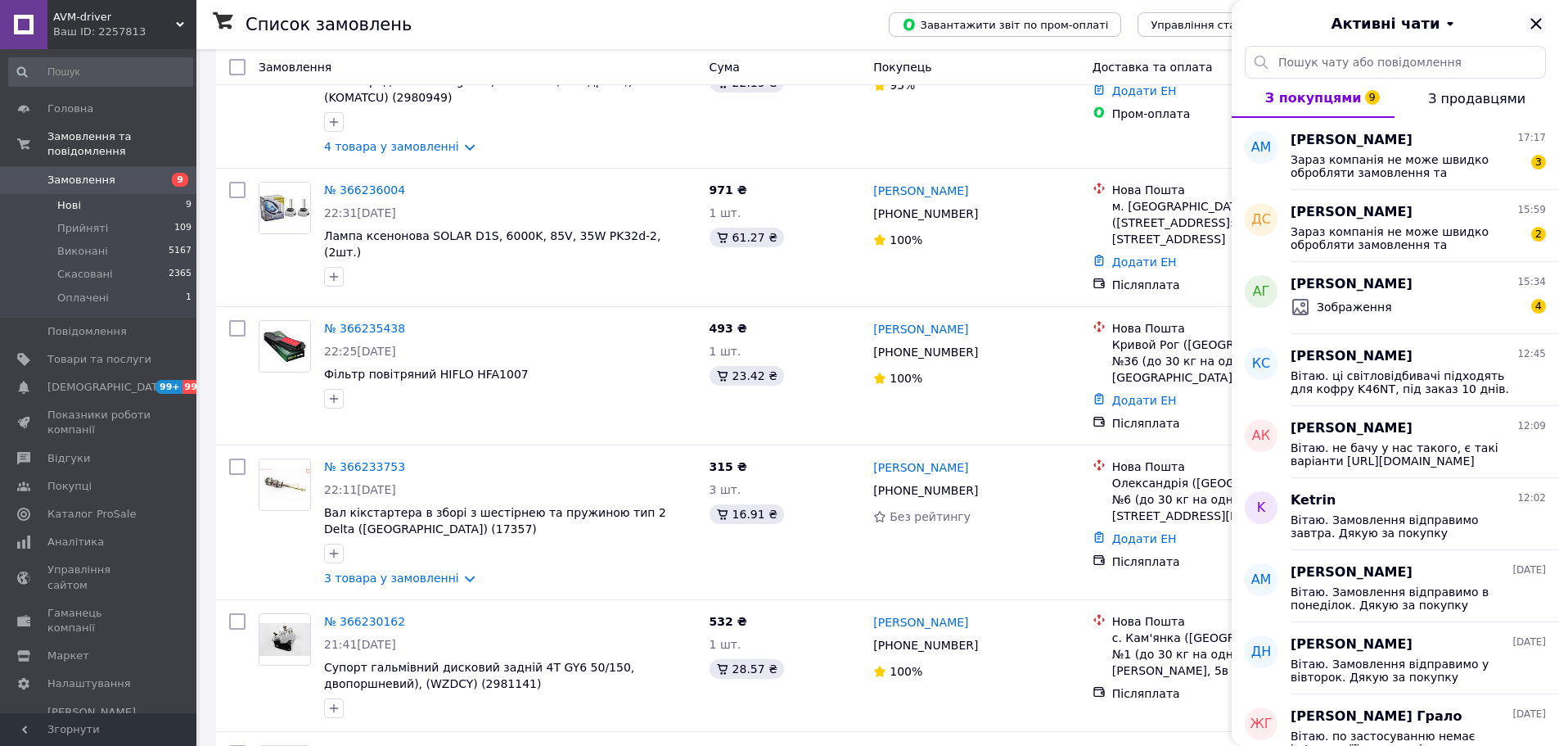
click at [1529, 24] on icon "Закрити" at bounding box center [1537, 24] width 20 height 20
